Goal: Feedback & Contribution: Contribute content

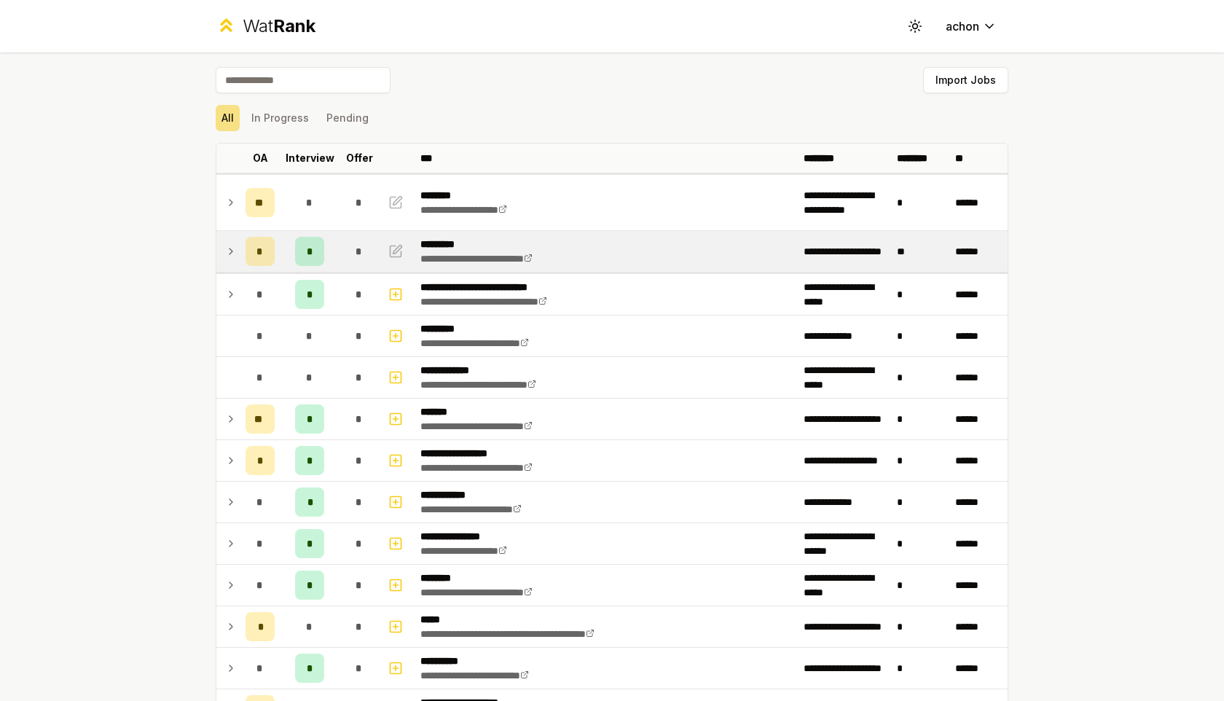
click at [235, 247] on icon at bounding box center [231, 251] width 12 height 17
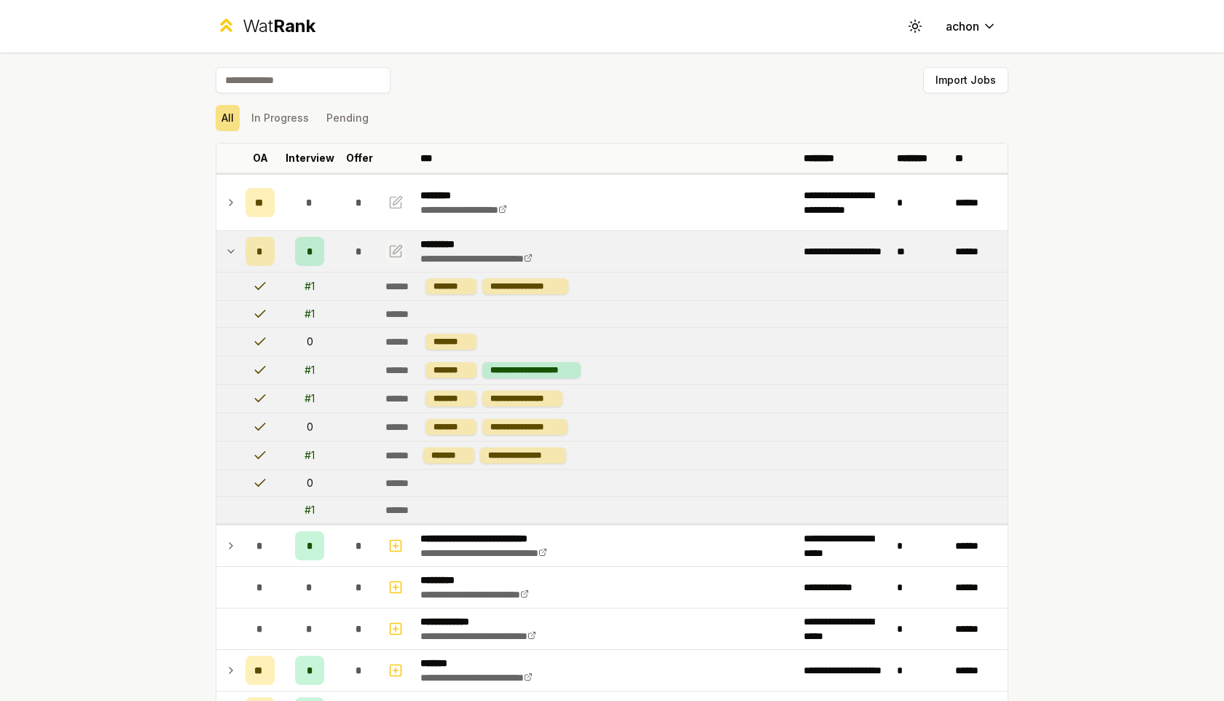
click at [399, 251] on icon "button" at bounding box center [395, 251] width 15 height 17
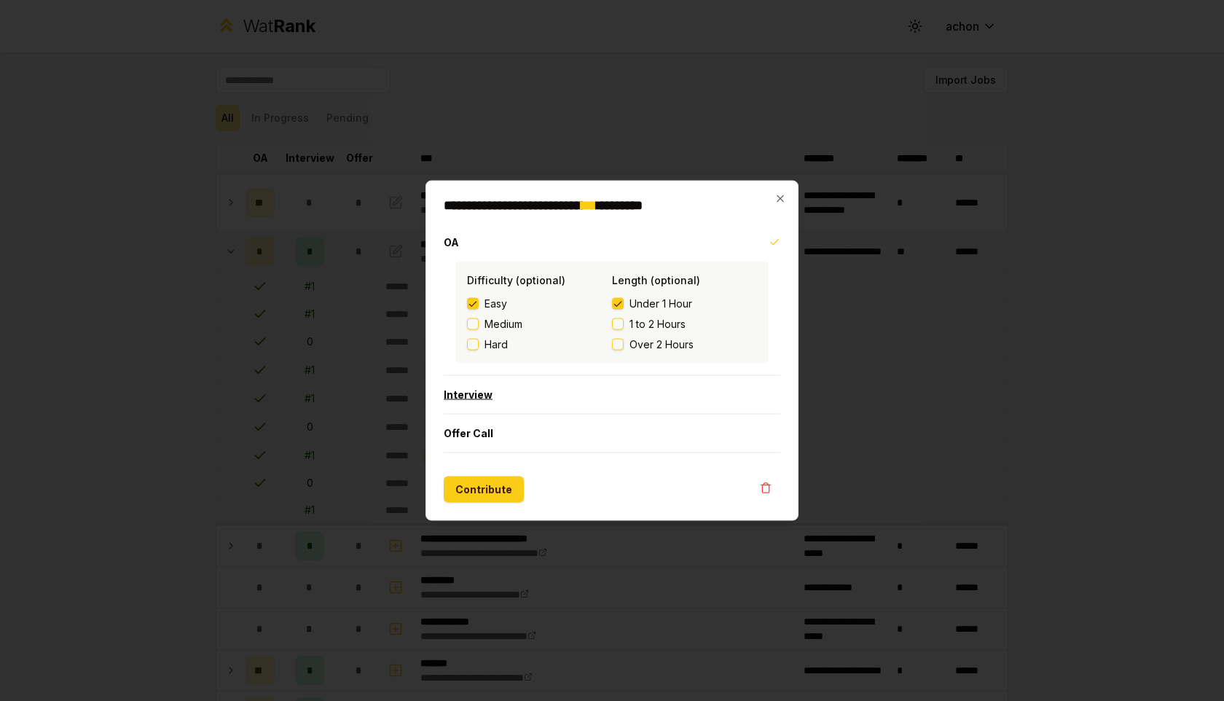
click at [487, 403] on button "Interview" at bounding box center [612, 395] width 337 height 38
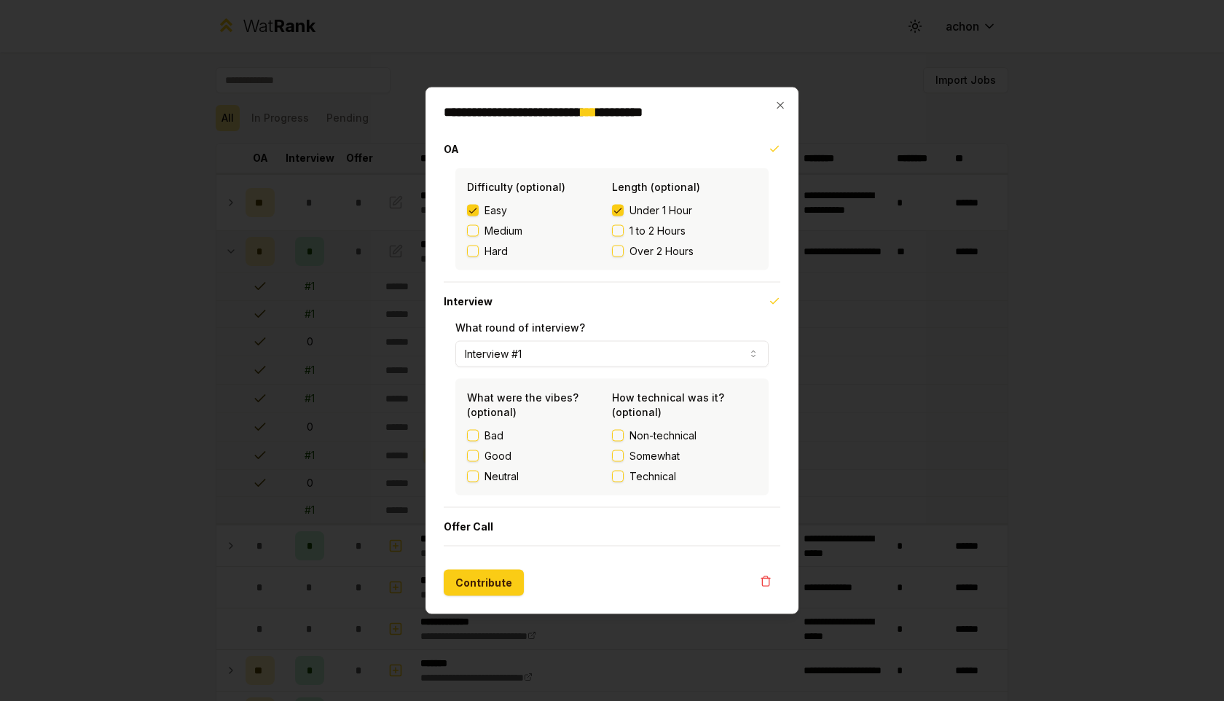
click at [616, 469] on label "Technical" at bounding box center [684, 476] width 145 height 15
click at [616, 471] on button "Technical" at bounding box center [618, 477] width 12 height 12
click at [500, 574] on button "Contribute" at bounding box center [484, 583] width 80 height 26
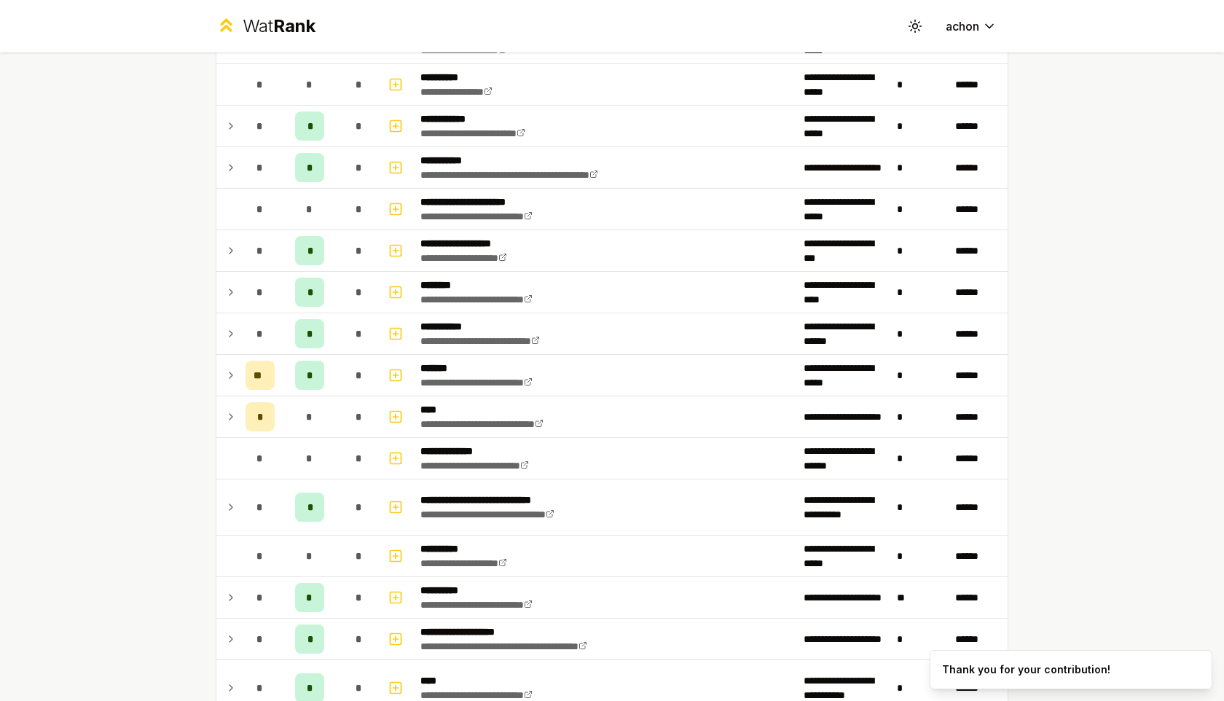
scroll to position [1715, 0]
